Goal: Task Accomplishment & Management: Manage account settings

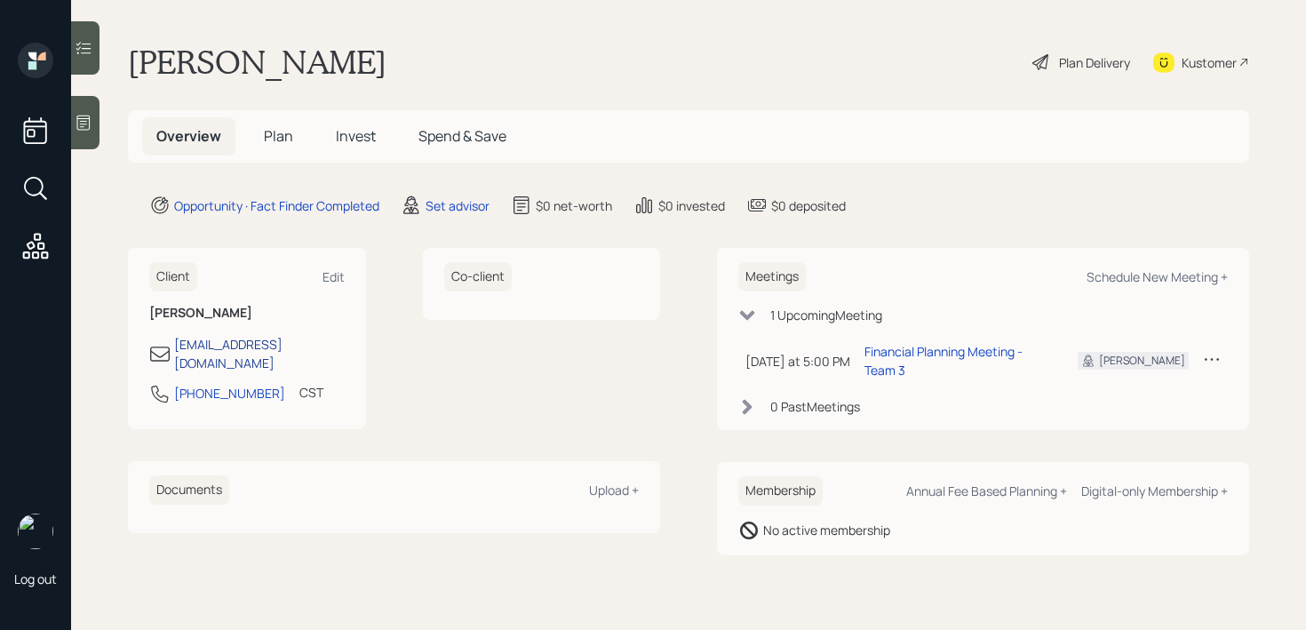
click at [277, 340] on div "[EMAIL_ADDRESS][DOMAIN_NAME]" at bounding box center [259, 353] width 171 height 37
select select "America/[GEOGRAPHIC_DATA]"
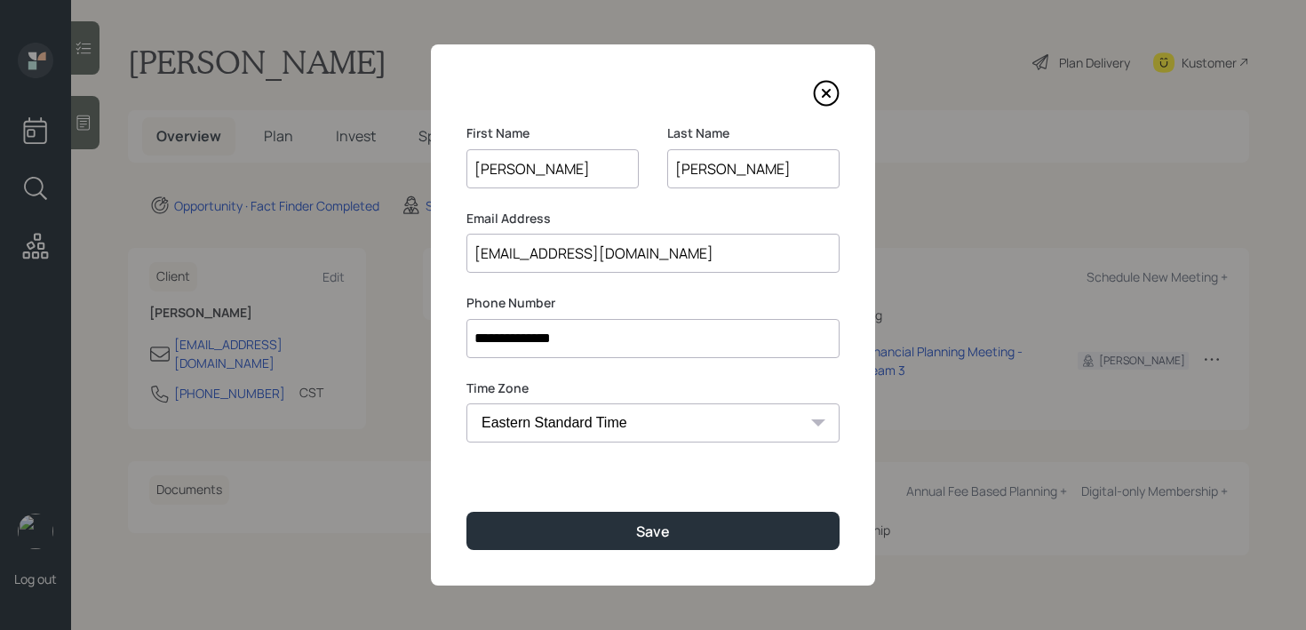
drag, startPoint x: 629, startPoint y: 253, endPoint x: 191, endPoint y: 253, distance: 438.1
click at [191, 253] on div "**********" at bounding box center [653, 315] width 1306 height 630
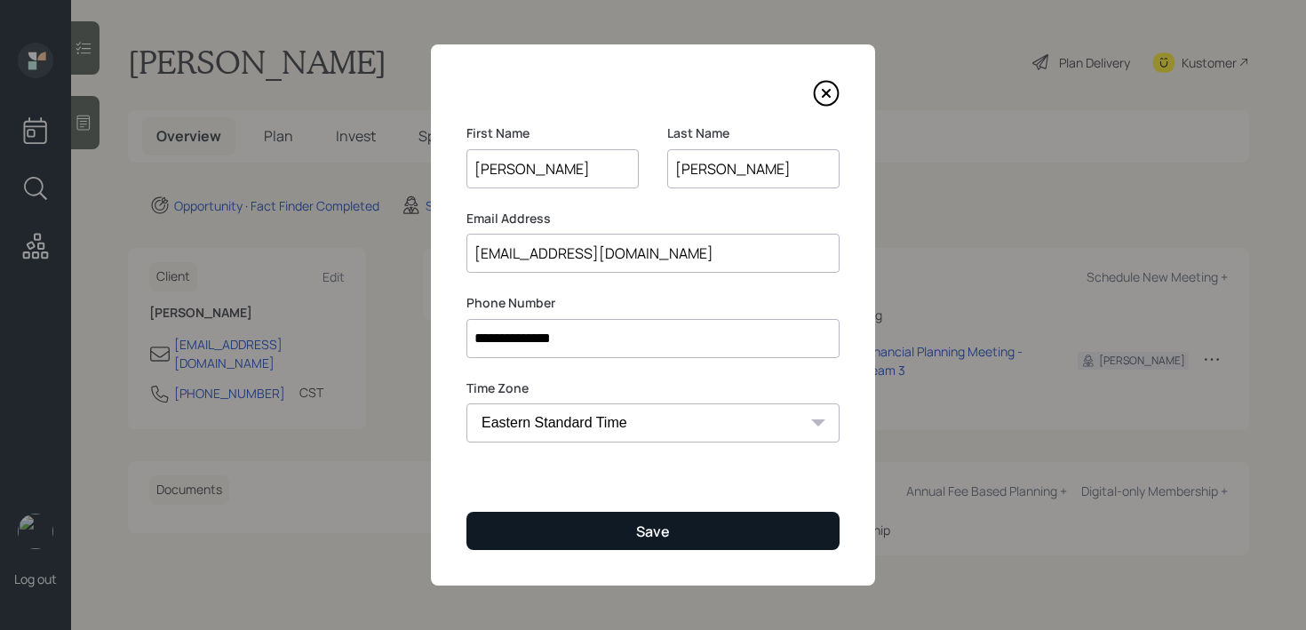
type input "[EMAIL_ADDRESS][DOMAIN_NAME]"
click at [548, 522] on button "Save" at bounding box center [652, 531] width 373 height 38
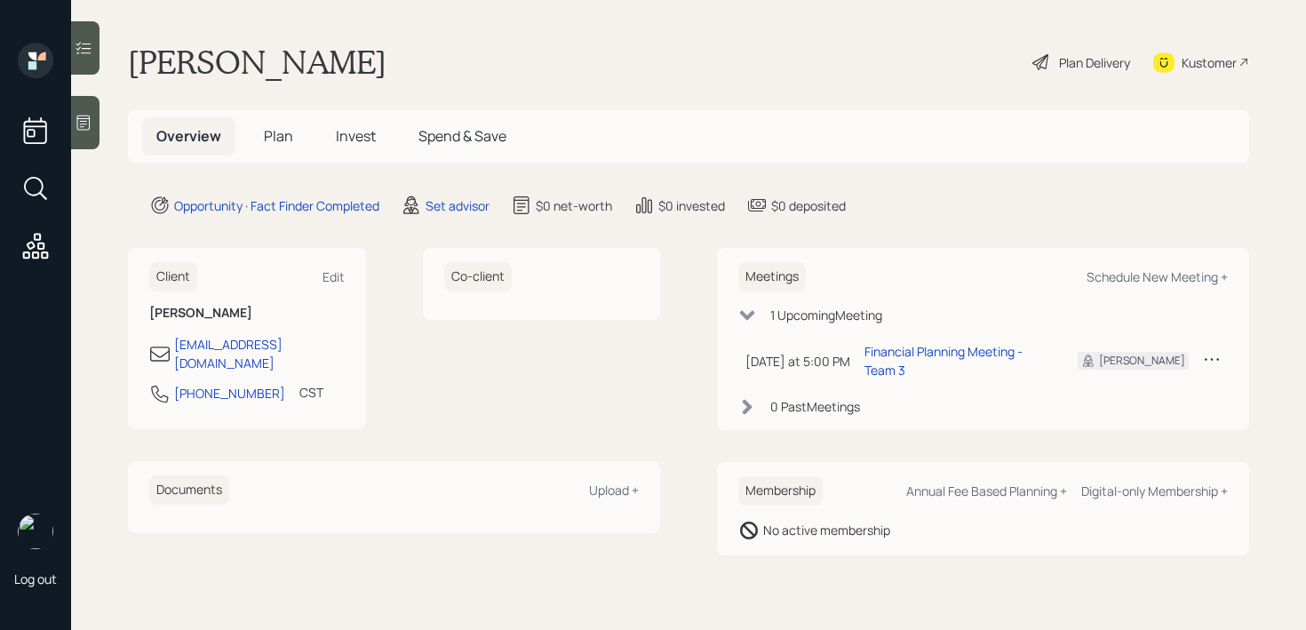
click at [99, 119] on div at bounding box center [85, 122] width 28 height 53
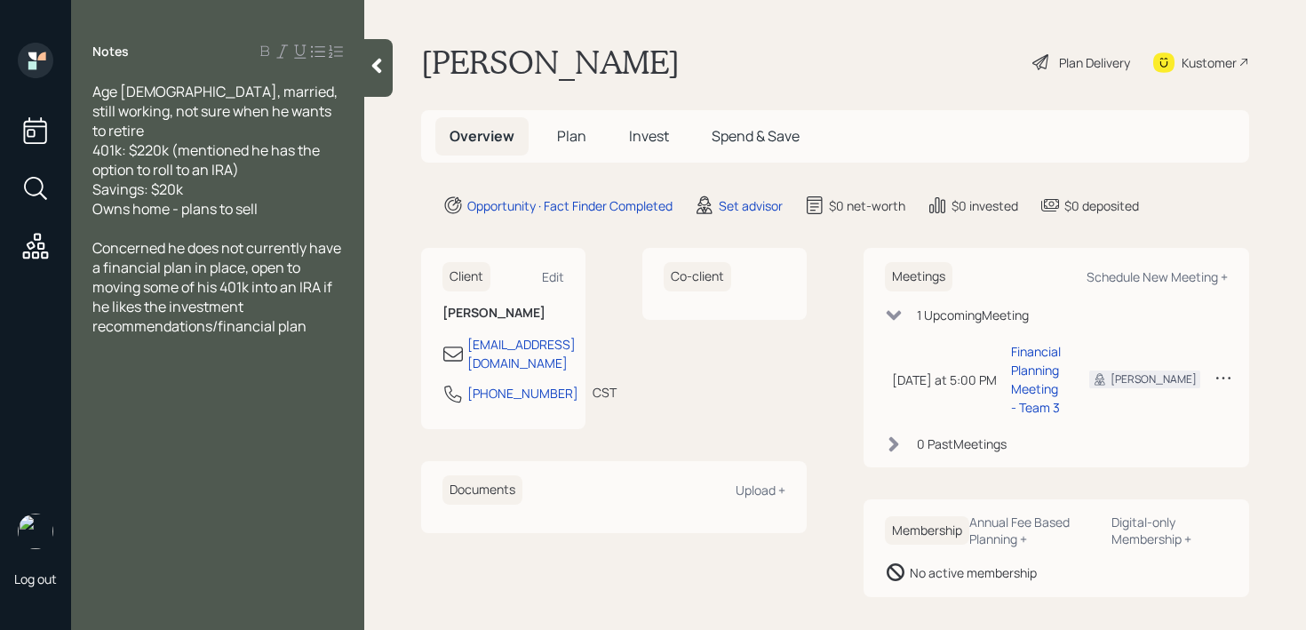
click at [359, 68] on div "Notes Age [DEMOGRAPHIC_DATA], married, still working, not sure when he wants to…" at bounding box center [217, 326] width 293 height 566
